Goal: Navigation & Orientation: Find specific page/section

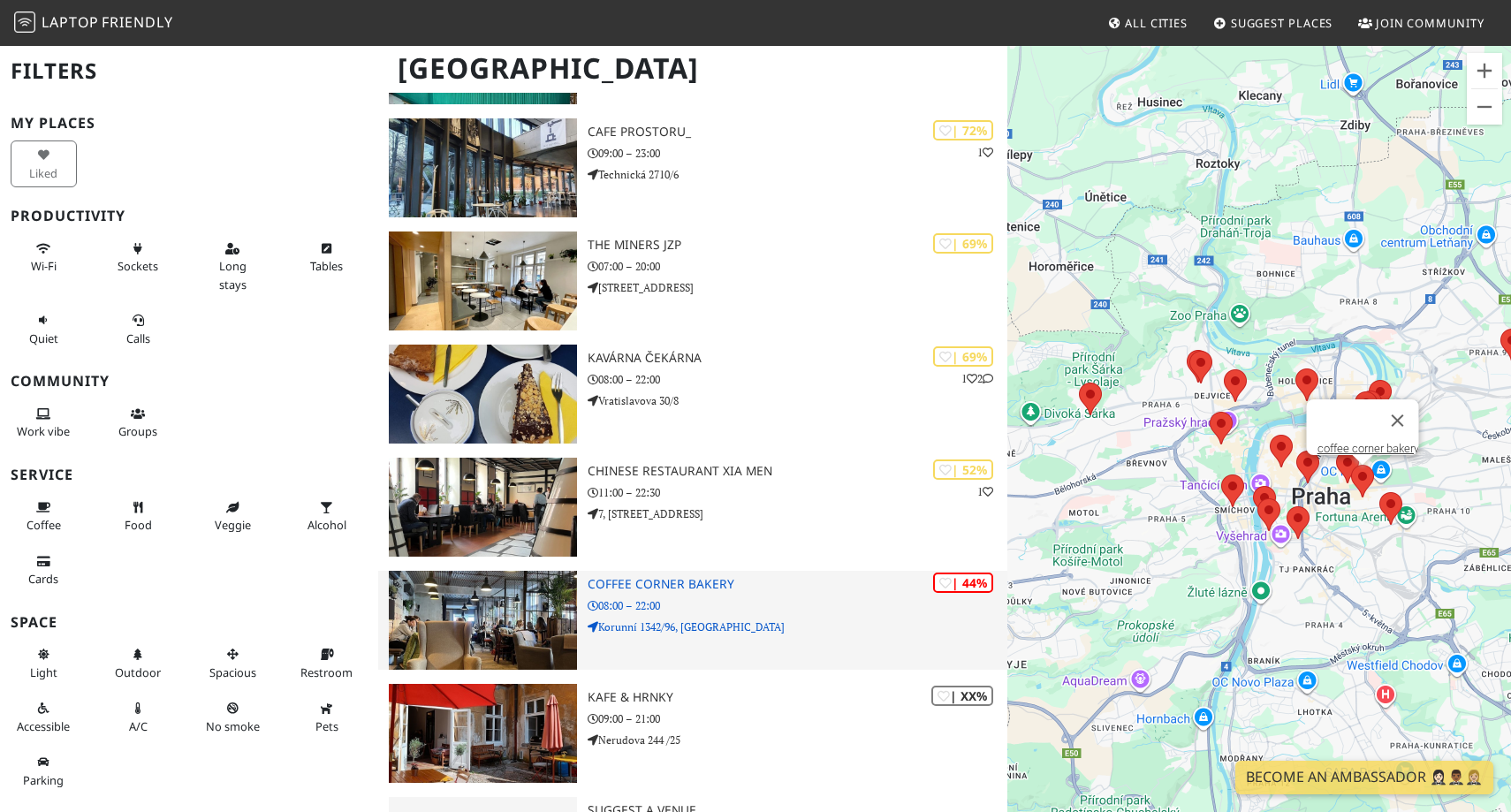
scroll to position [1688, 0]
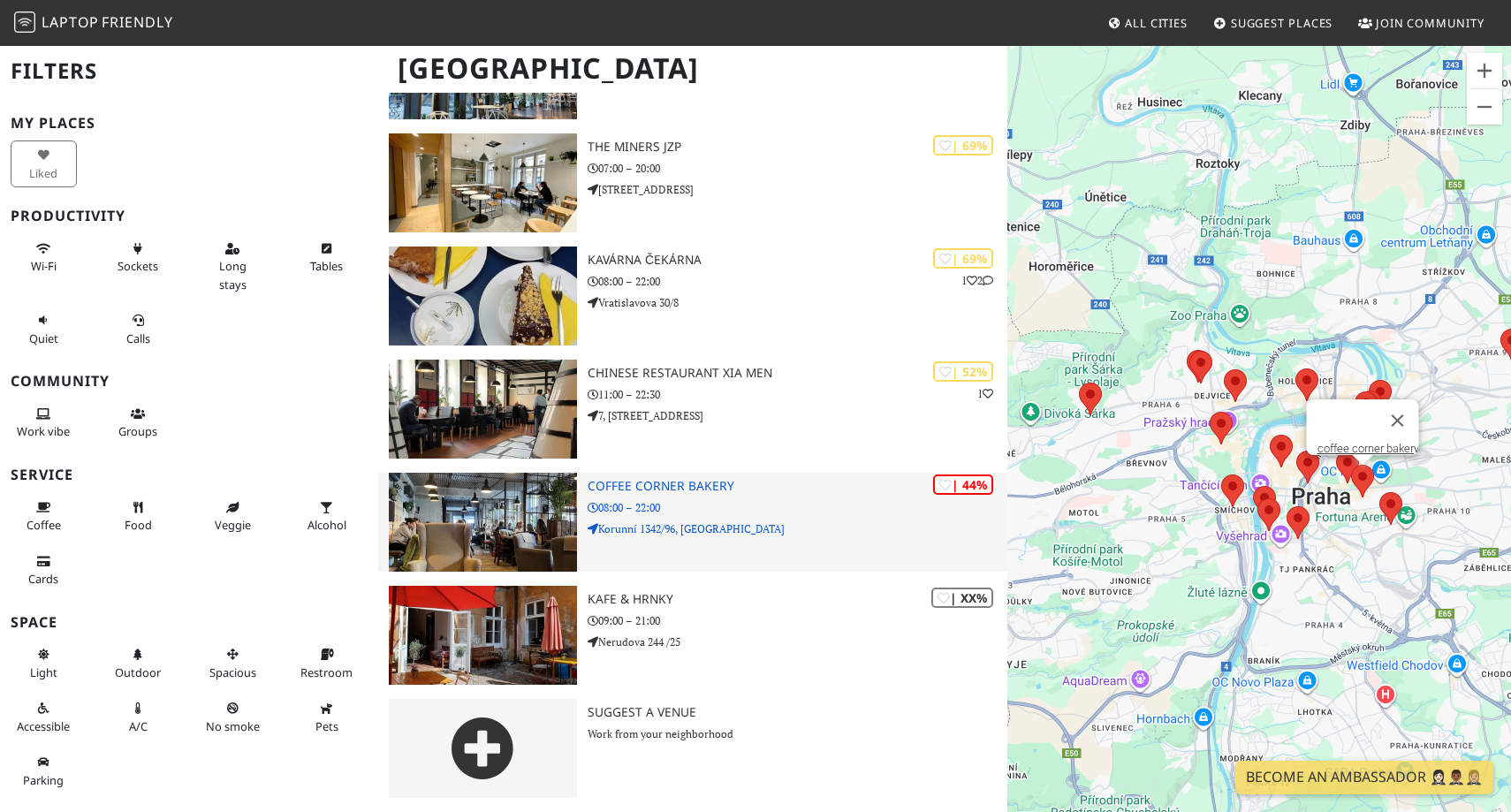
click at [735, 561] on div "| 44% coffee corner bakery 08:00 – 22:00 Korunní 1342/96, Vinohrady" at bounding box center [797, 523] width 420 height 99
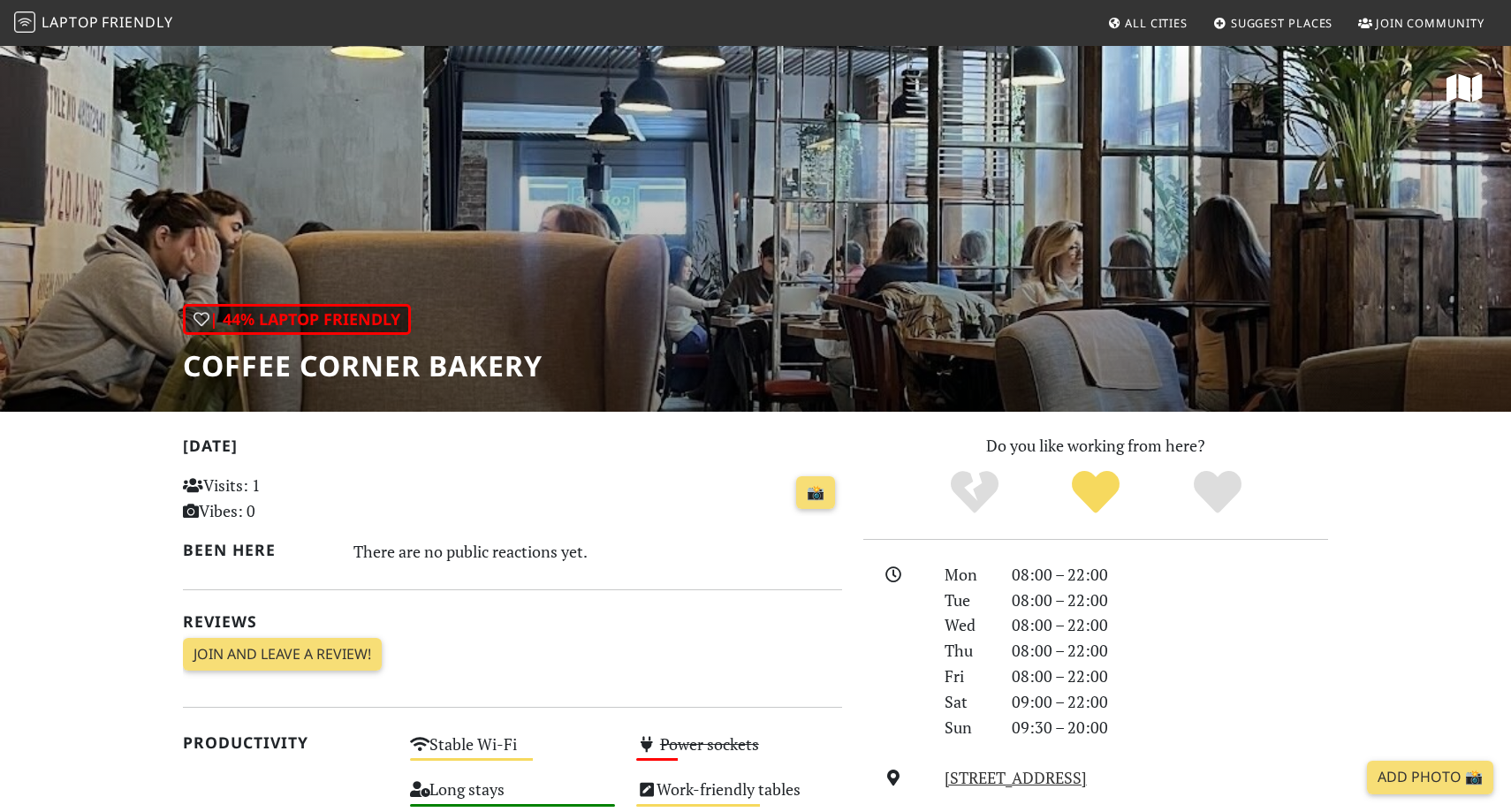
click at [727, 336] on div "| 44% Laptop Friendly coffee corner bakery" at bounding box center [755, 228] width 1511 height 367
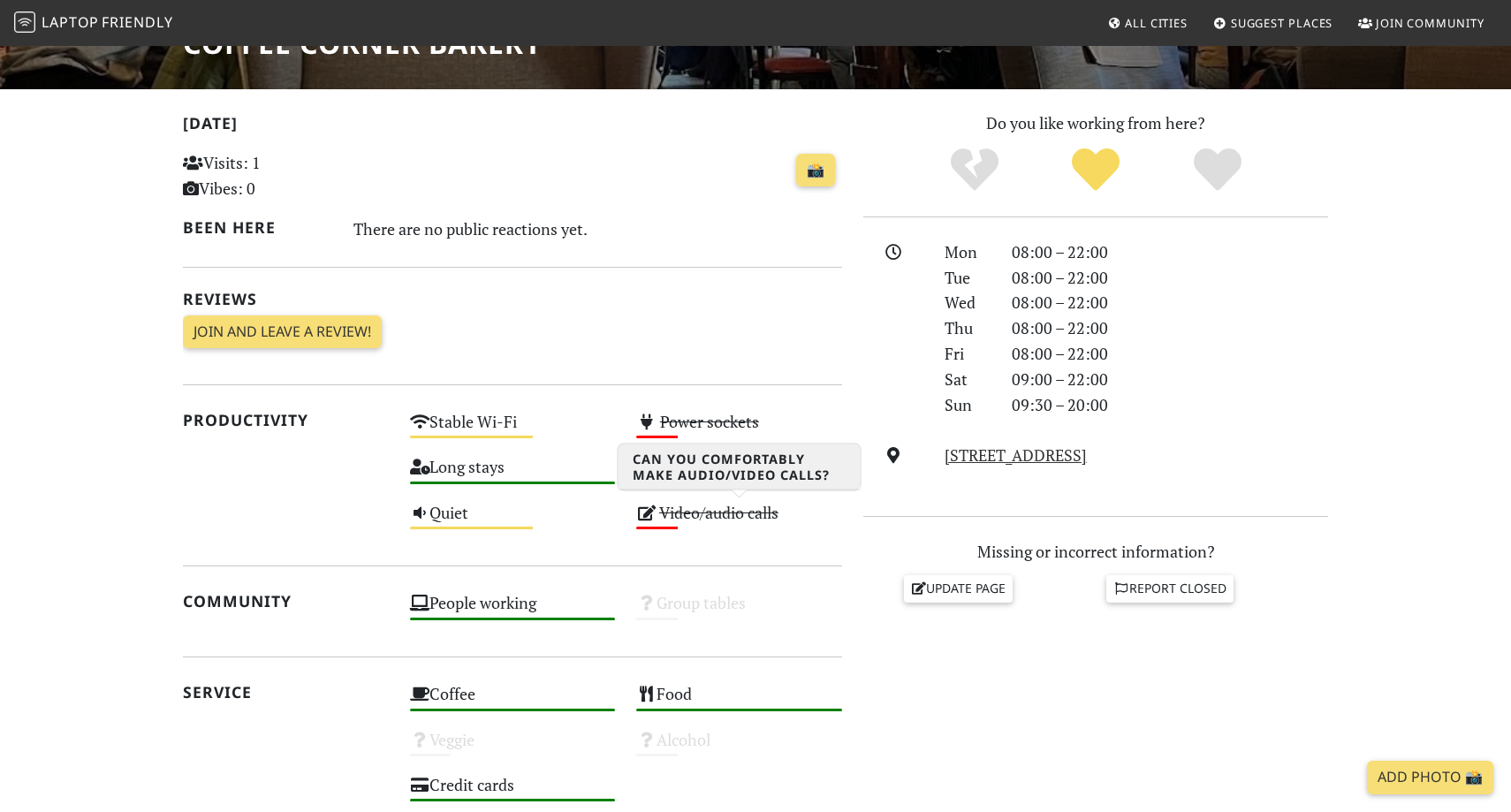
scroll to position [340, 0]
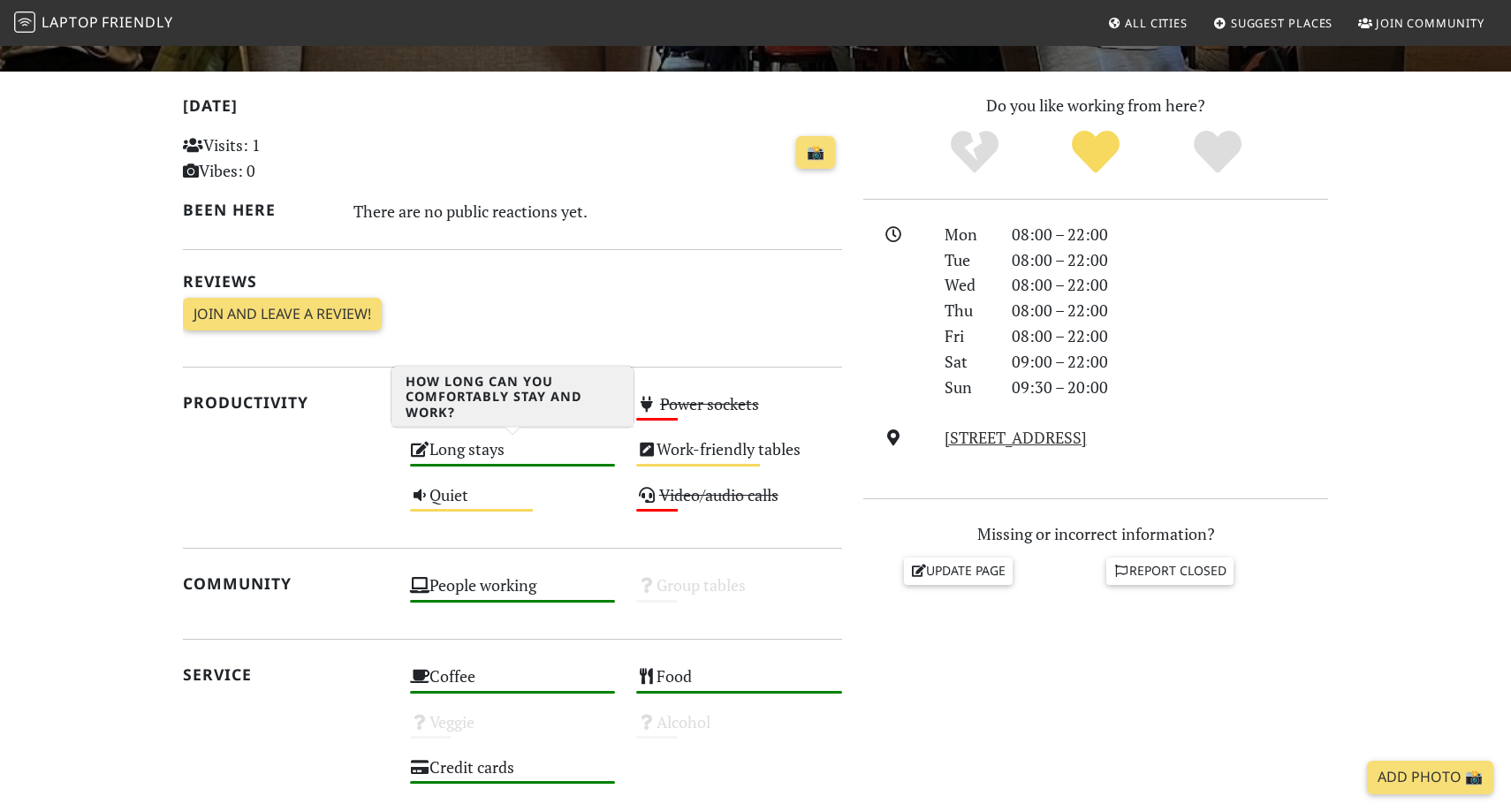
click at [470, 467] on div "Long stays High" at bounding box center [512, 457] width 227 height 45
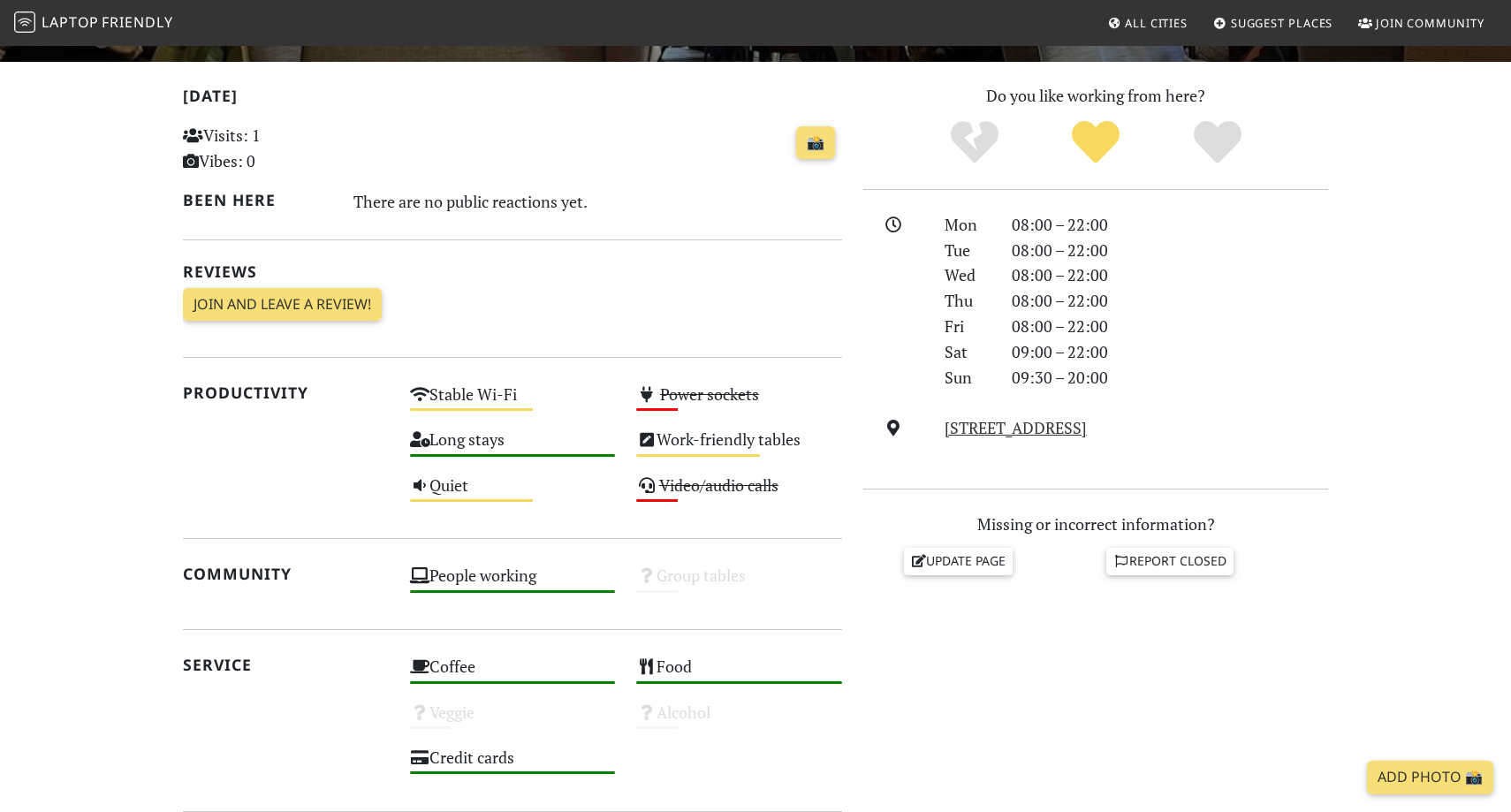
scroll to position [0, 0]
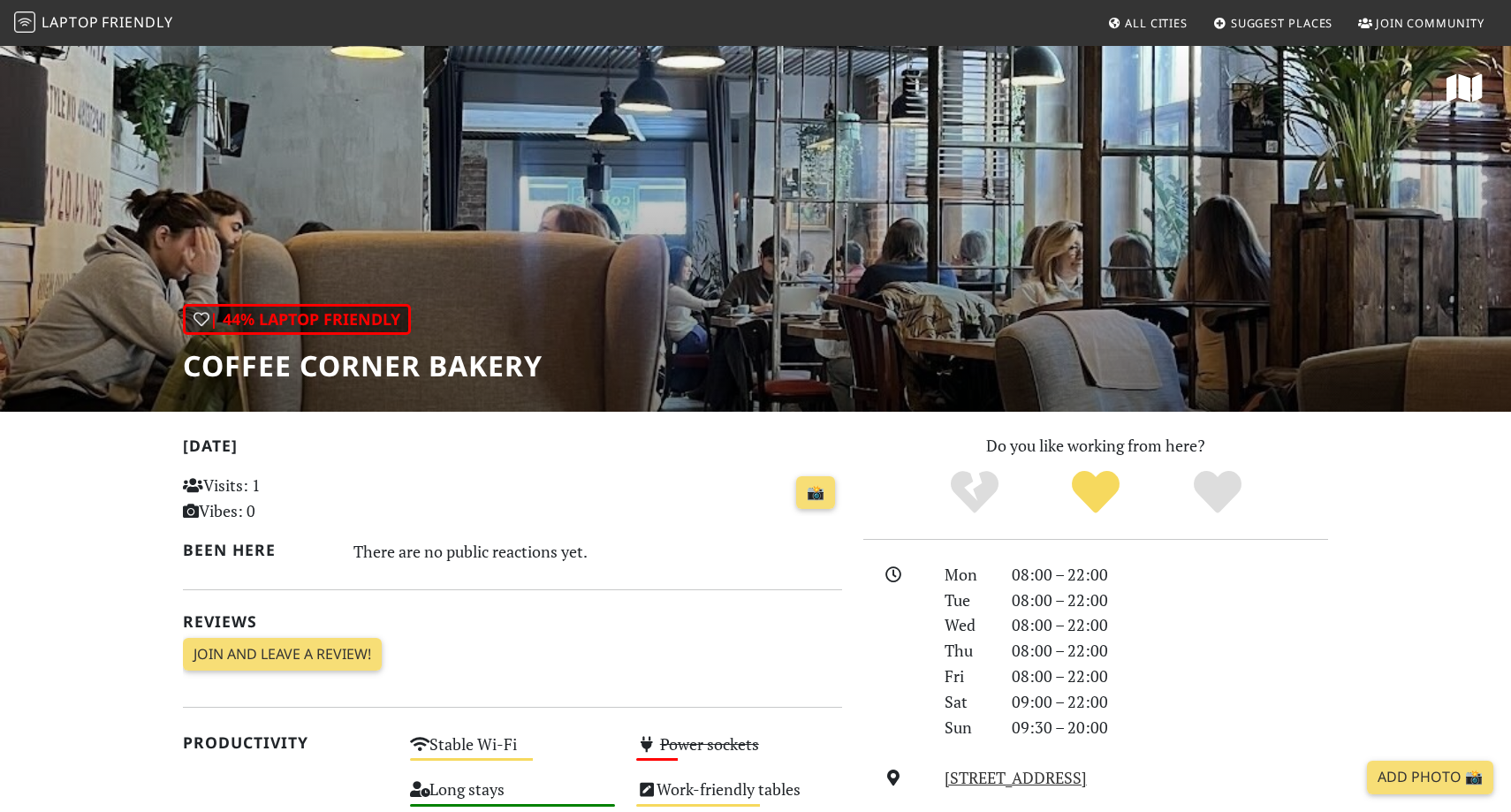
click at [86, 29] on span "Laptop" at bounding box center [69, 22] width 57 height 20
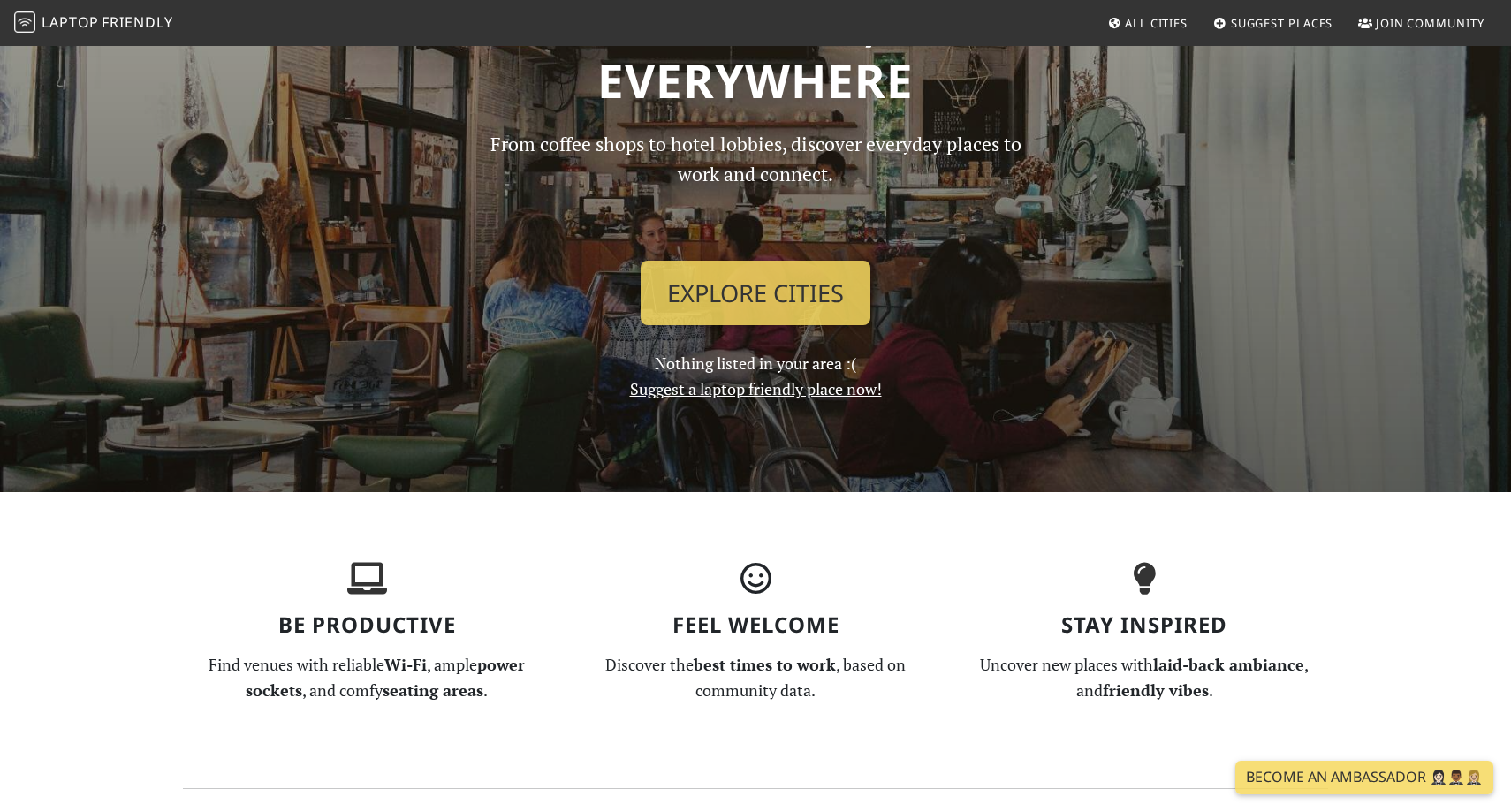
scroll to position [364, 0]
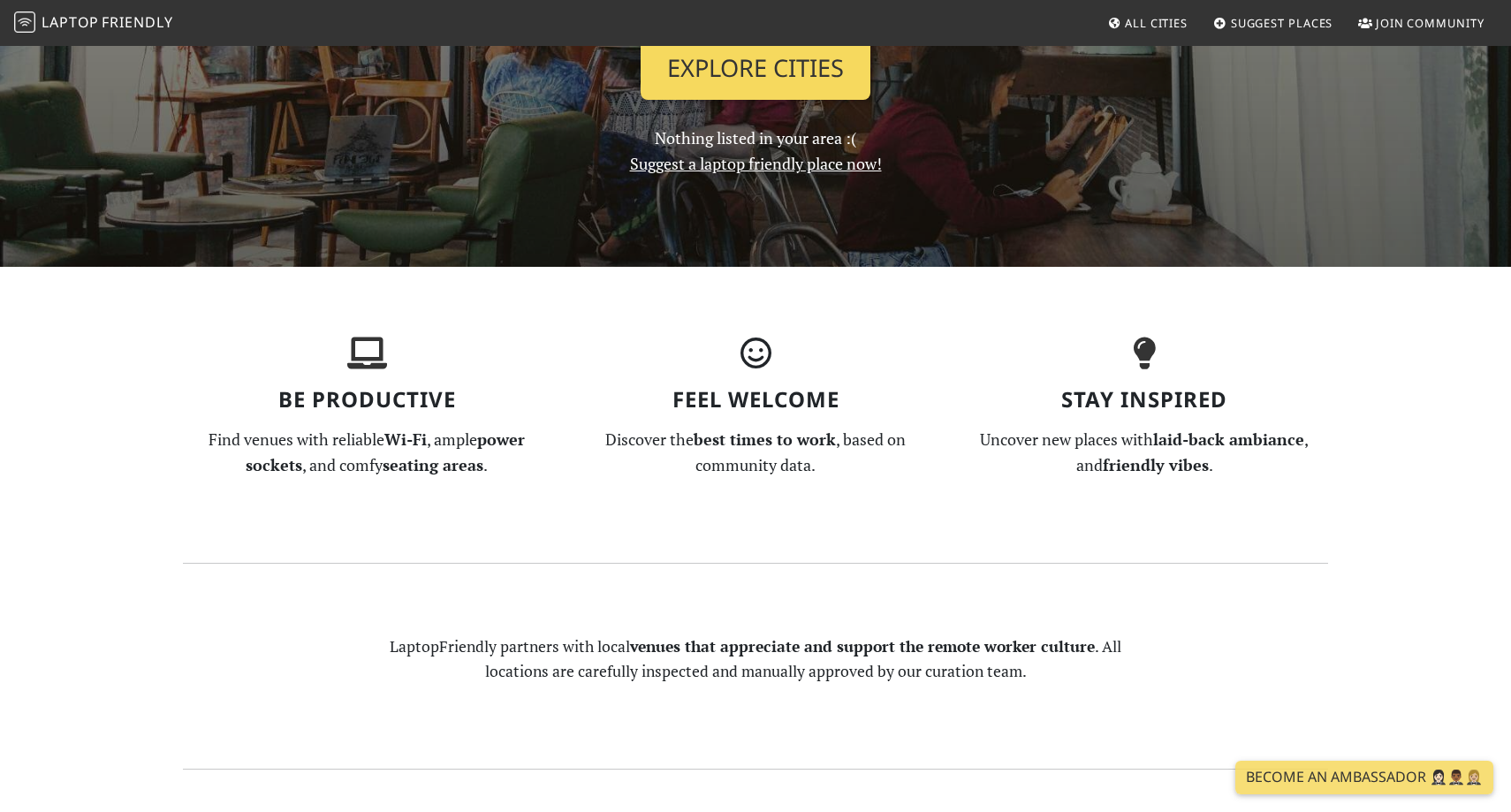
click at [822, 81] on link "Explore Cities" at bounding box center [755, 68] width 230 height 66
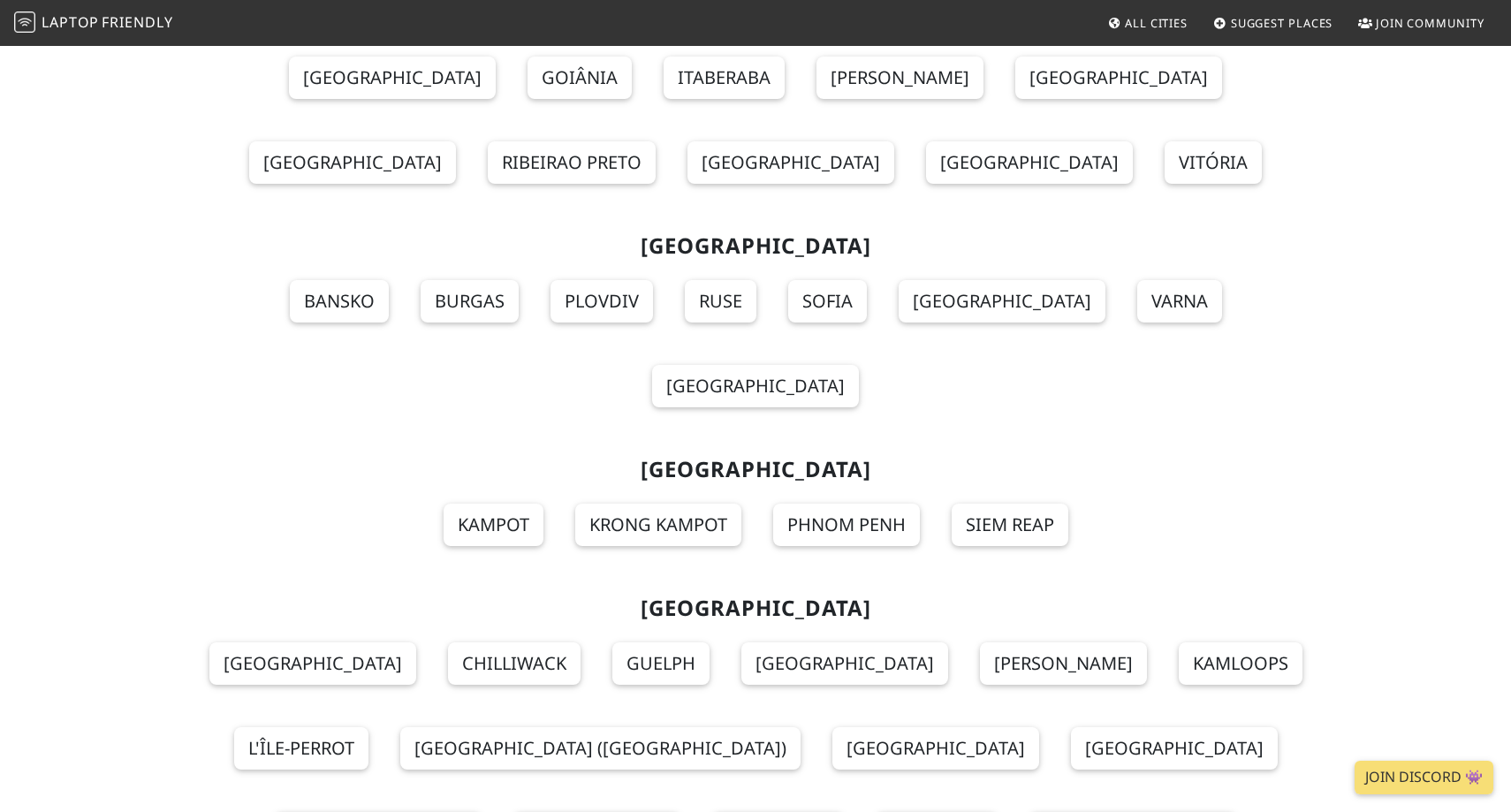
scroll to position [3906, 0]
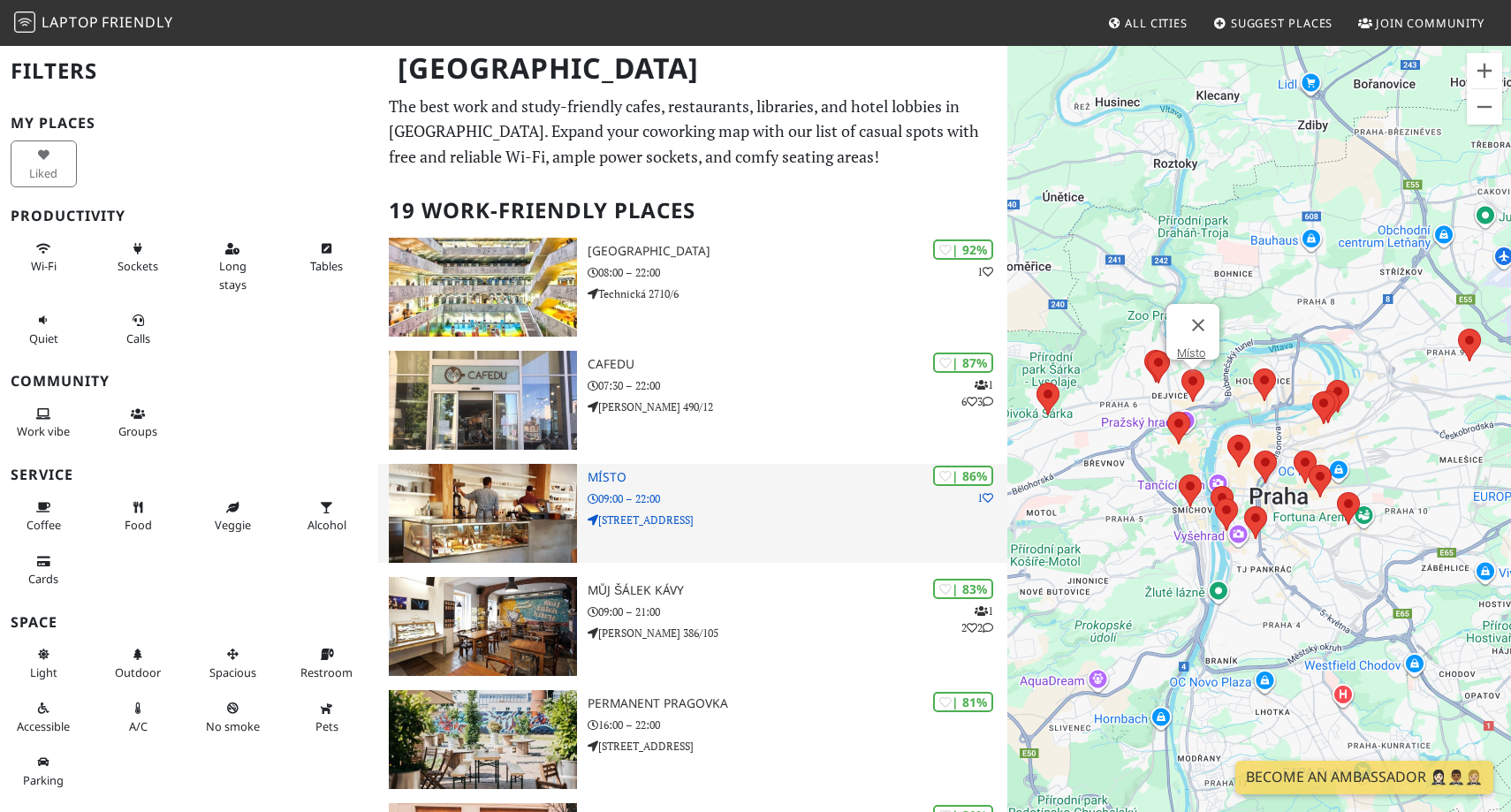
click at [827, 509] on div "| 86% 1 Místo 09:00 – 22:00 Bubenečská 12" at bounding box center [797, 513] width 420 height 99
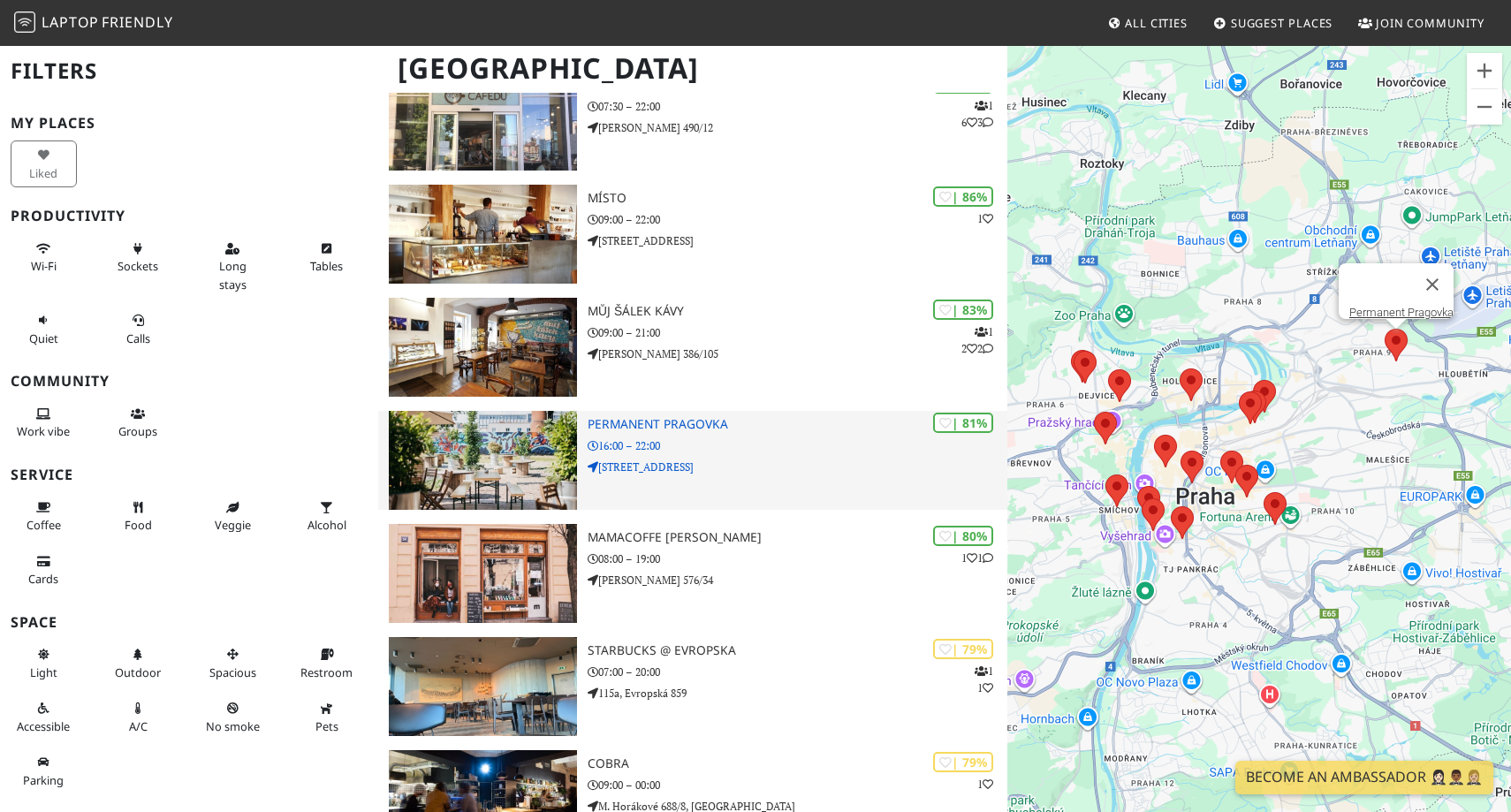
scroll to position [400, 0]
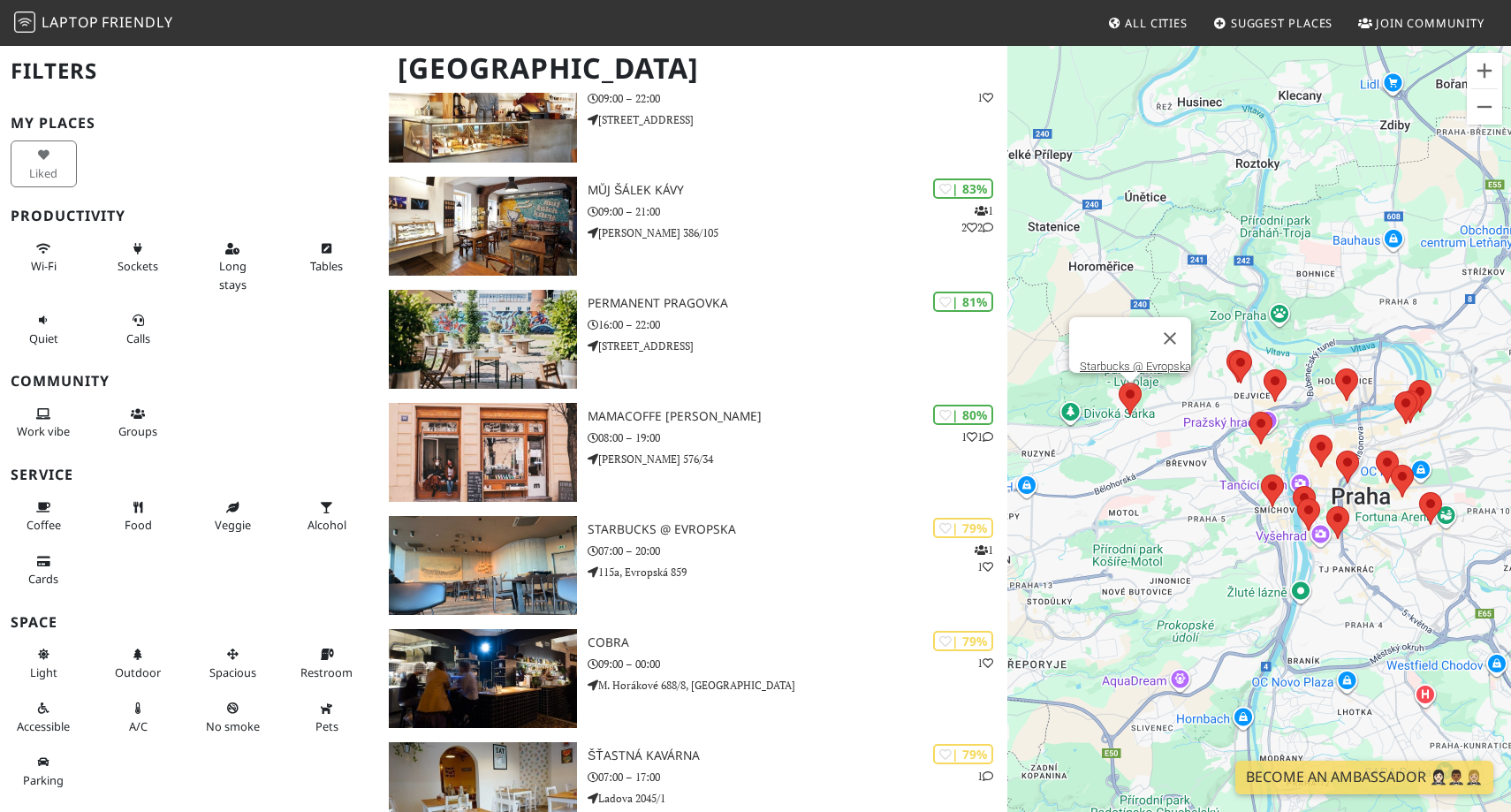
click at [1118, 382] on area at bounding box center [1118, 382] width 0 height 0
click at [1326, 507] on area at bounding box center [1326, 507] width 0 height 0
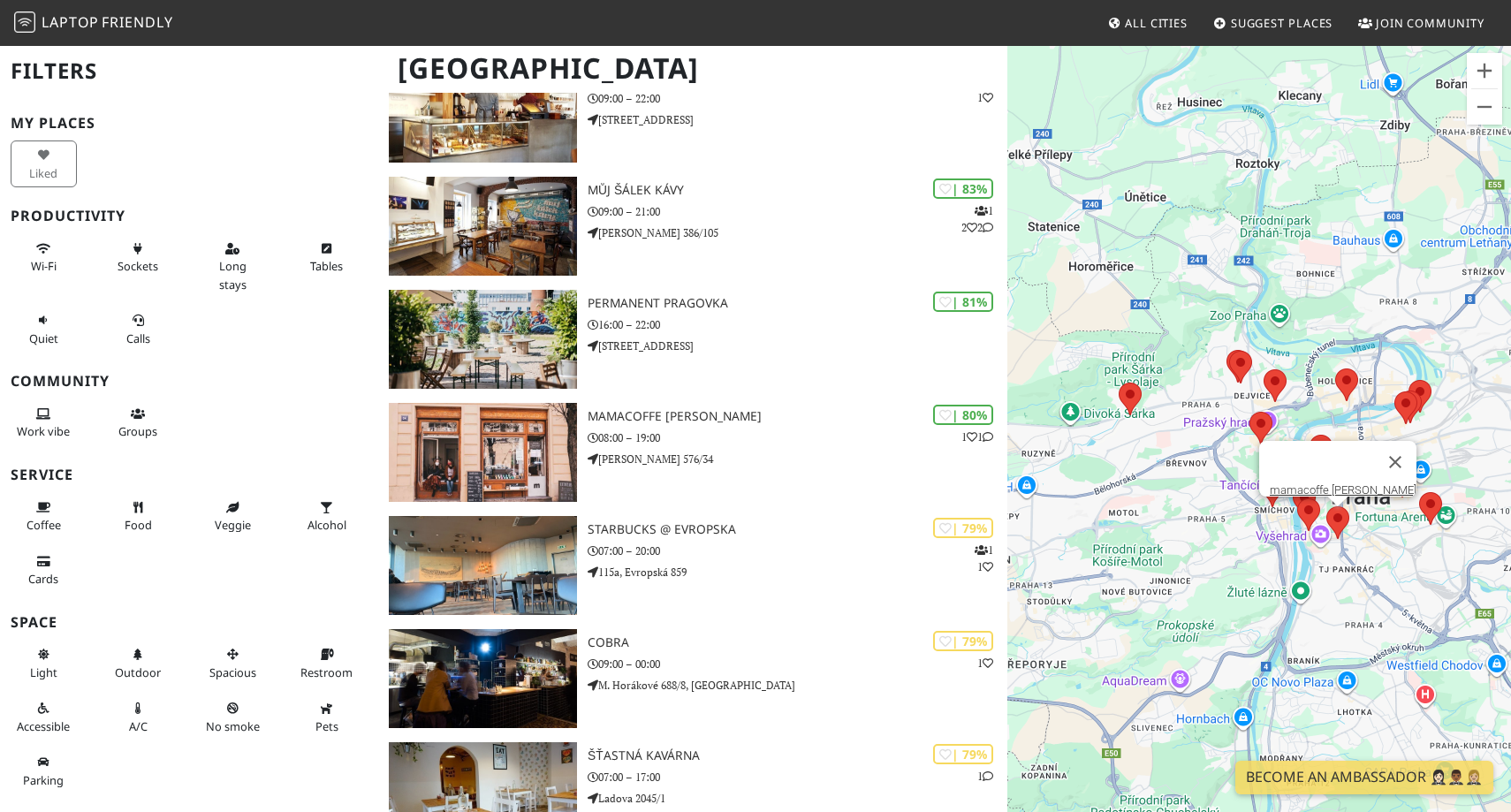
click at [1318, 515] on img at bounding box center [1309, 514] width 23 height 33
click at [1297, 498] on area at bounding box center [1297, 498] width 0 height 0
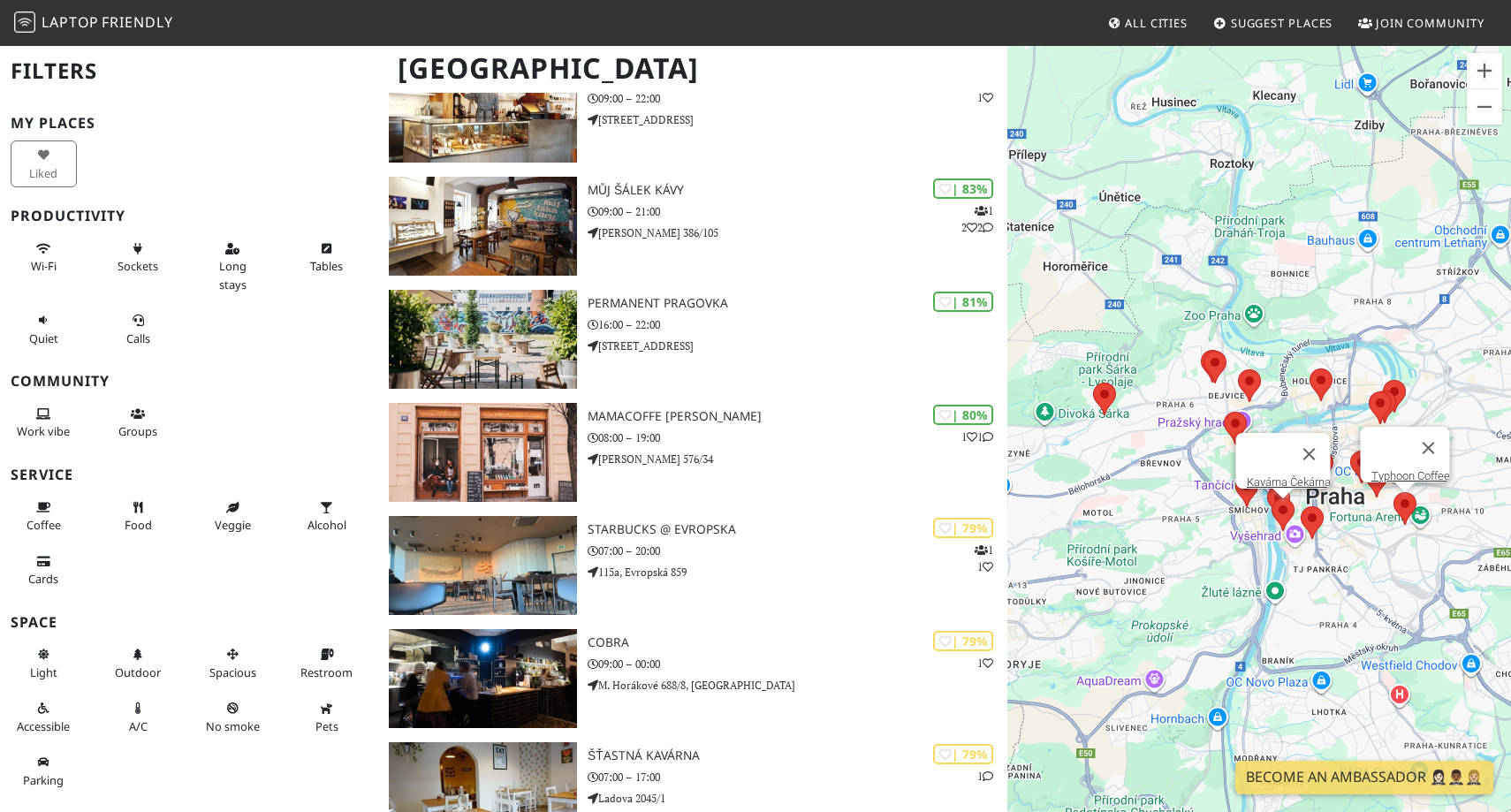
click at [1394, 492] on area at bounding box center [1394, 492] width 0 height 0
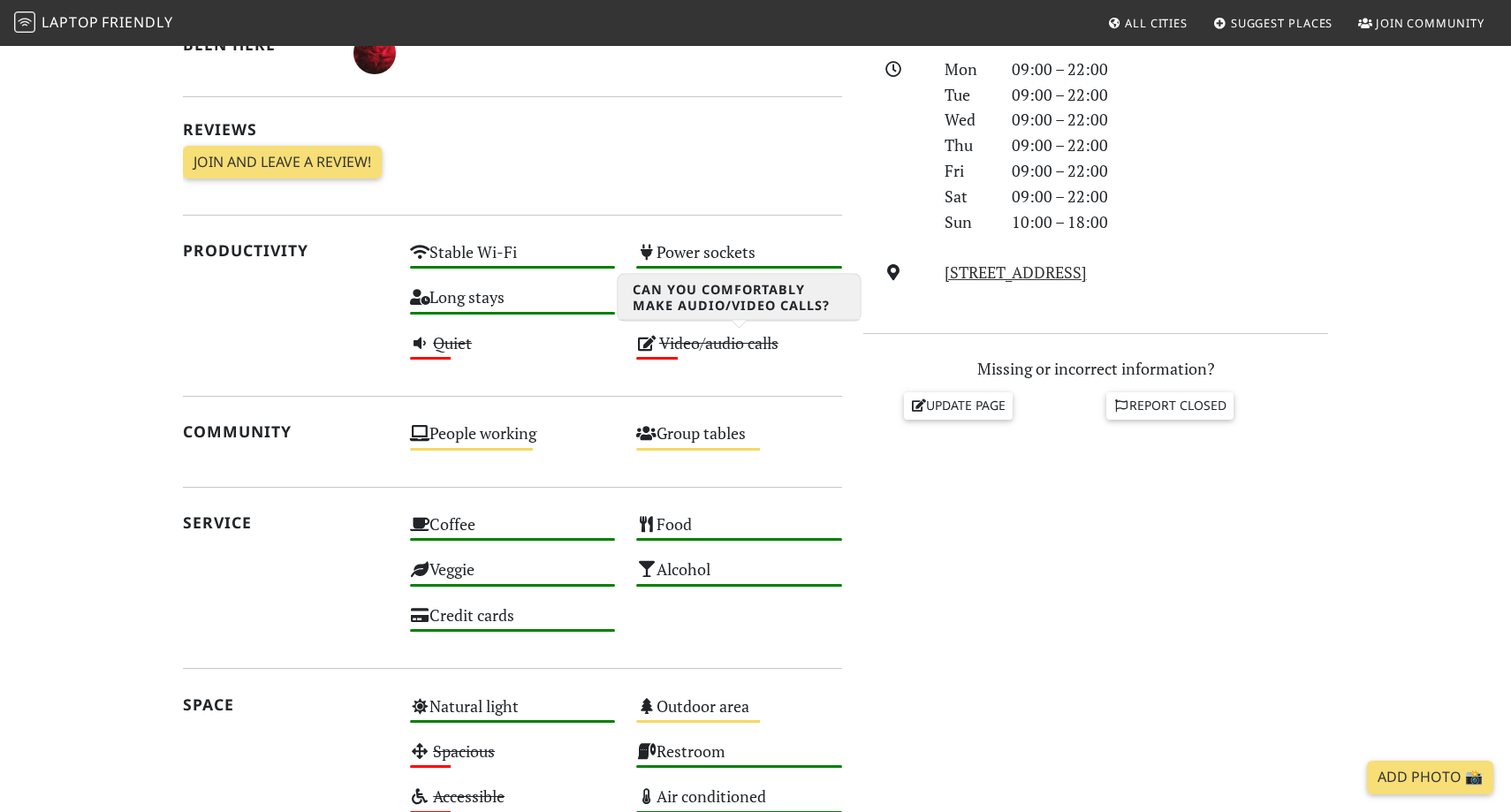
scroll to position [777, 0]
